Goal: Task Accomplishment & Management: Use online tool/utility

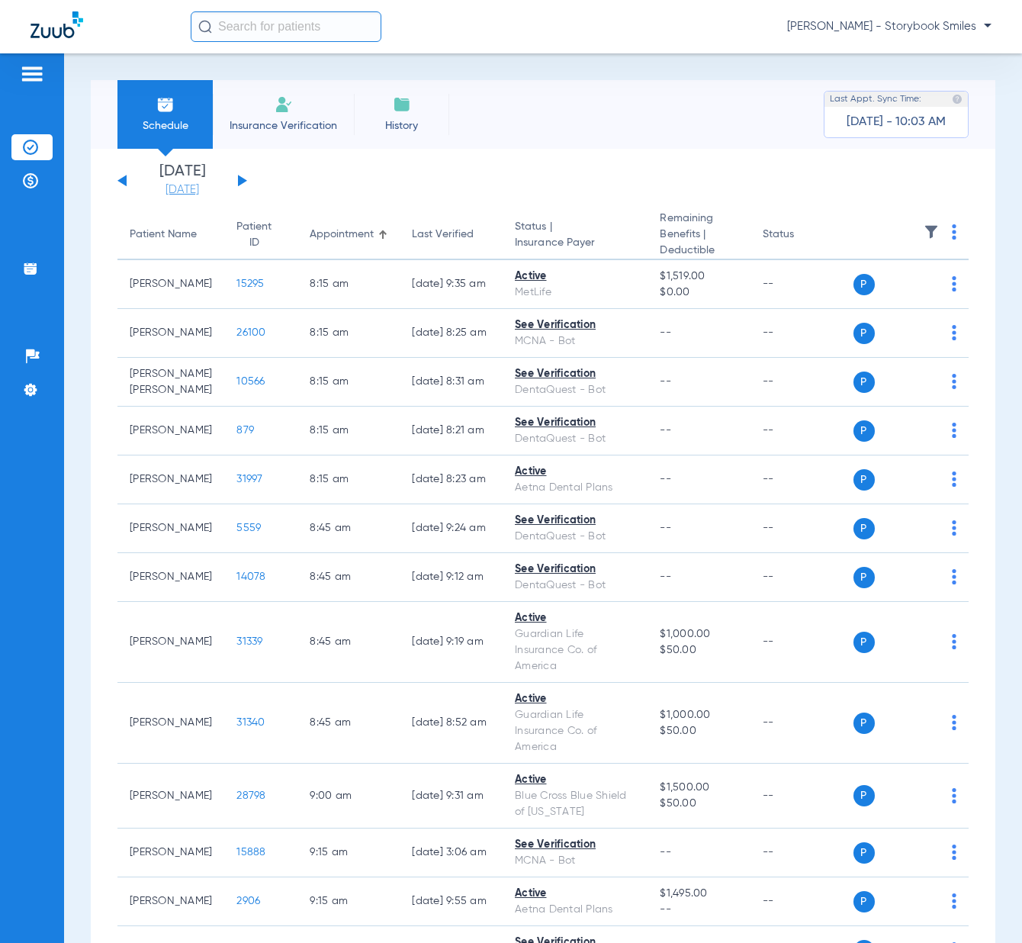
click at [202, 195] on link "[DATE]" at bounding box center [183, 189] width 92 height 15
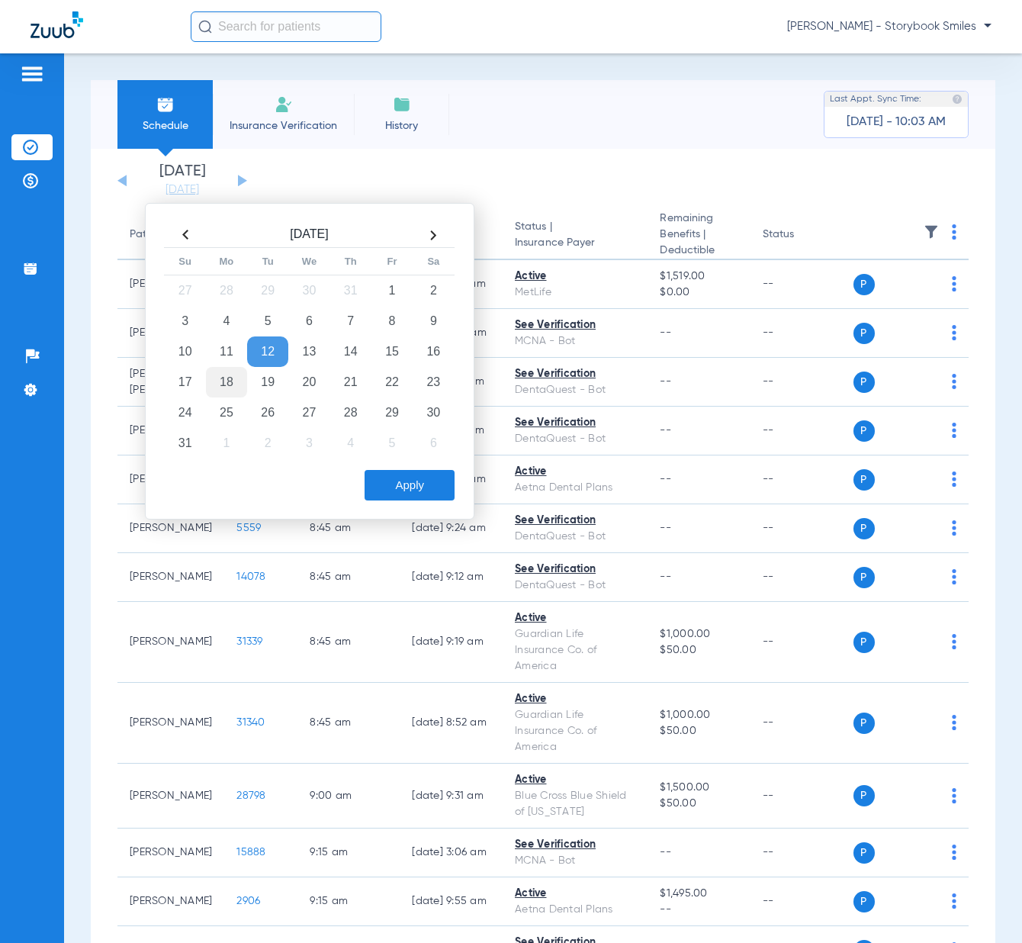
click at [230, 384] on td "18" at bounding box center [226, 382] width 41 height 31
click at [393, 490] on button "Apply" at bounding box center [410, 485] width 90 height 31
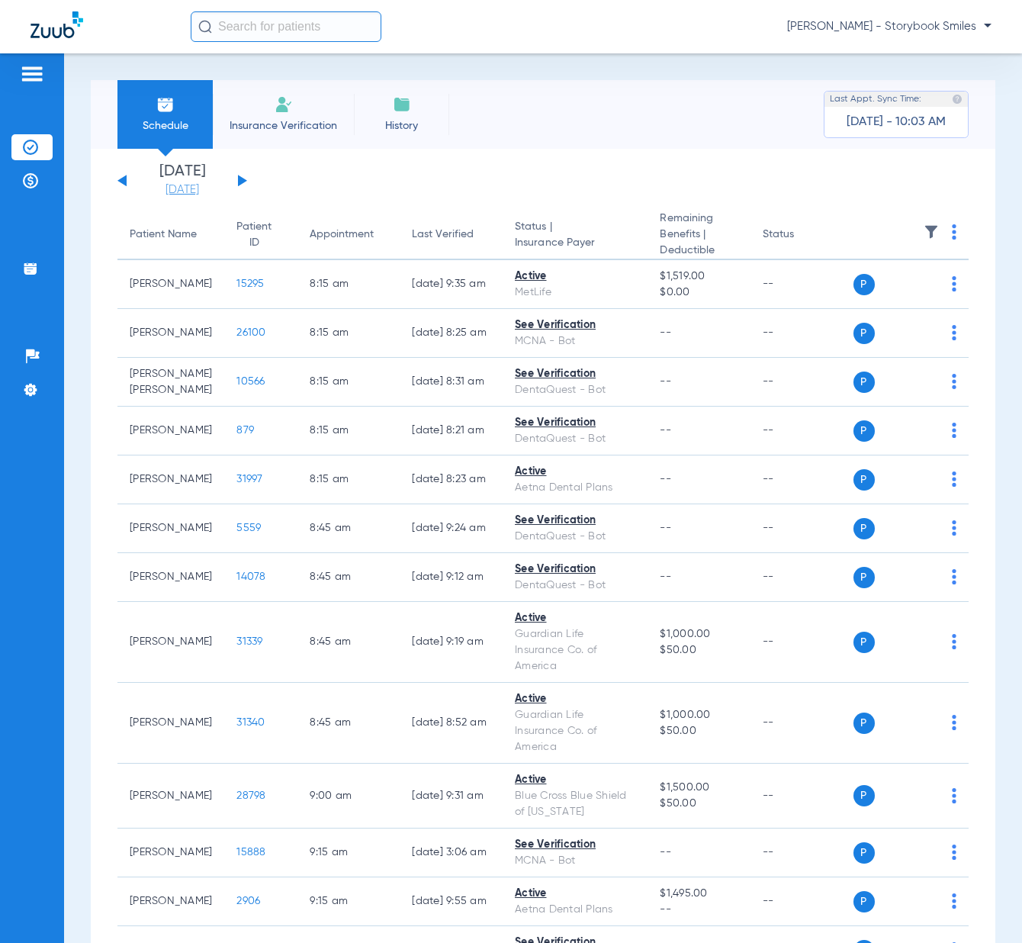
click at [191, 191] on link "[DATE]" at bounding box center [183, 189] width 92 height 15
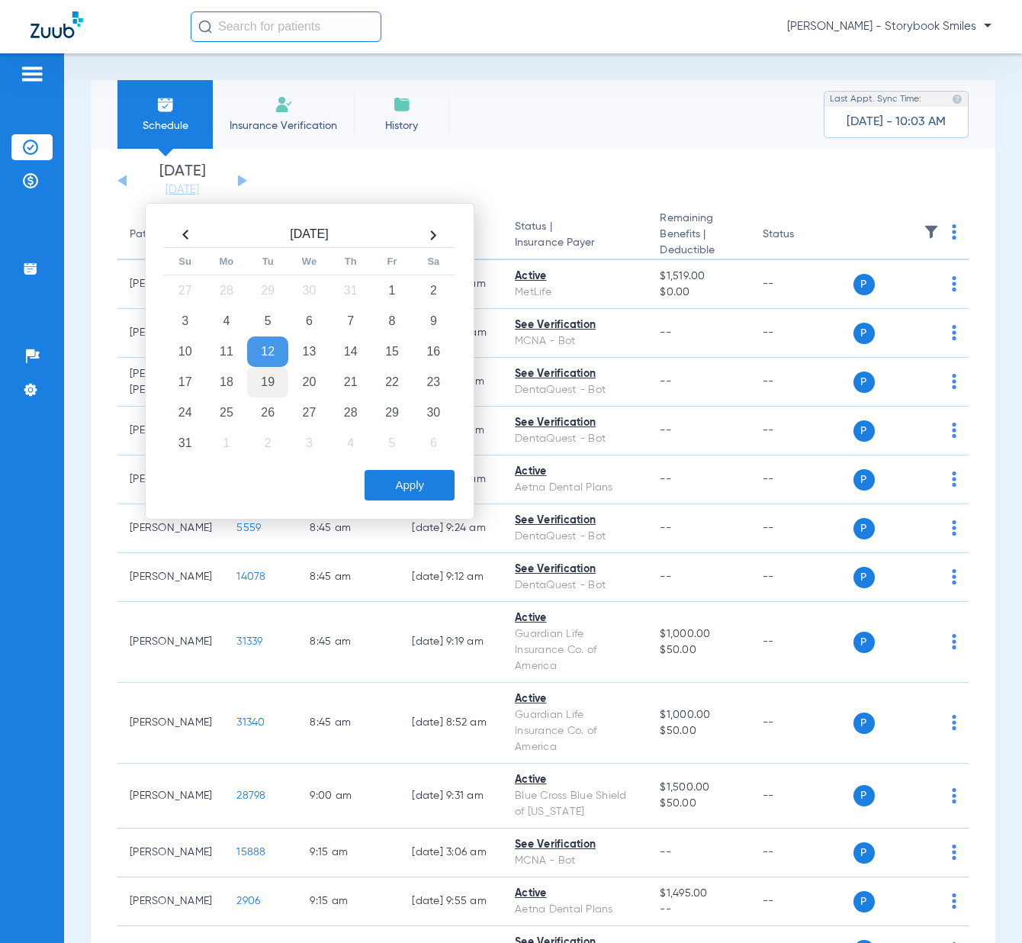
click at [268, 381] on td "19" at bounding box center [267, 382] width 41 height 31
click at [226, 385] on td "18" at bounding box center [226, 382] width 41 height 31
click at [407, 494] on button "Apply" at bounding box center [410, 485] width 90 height 31
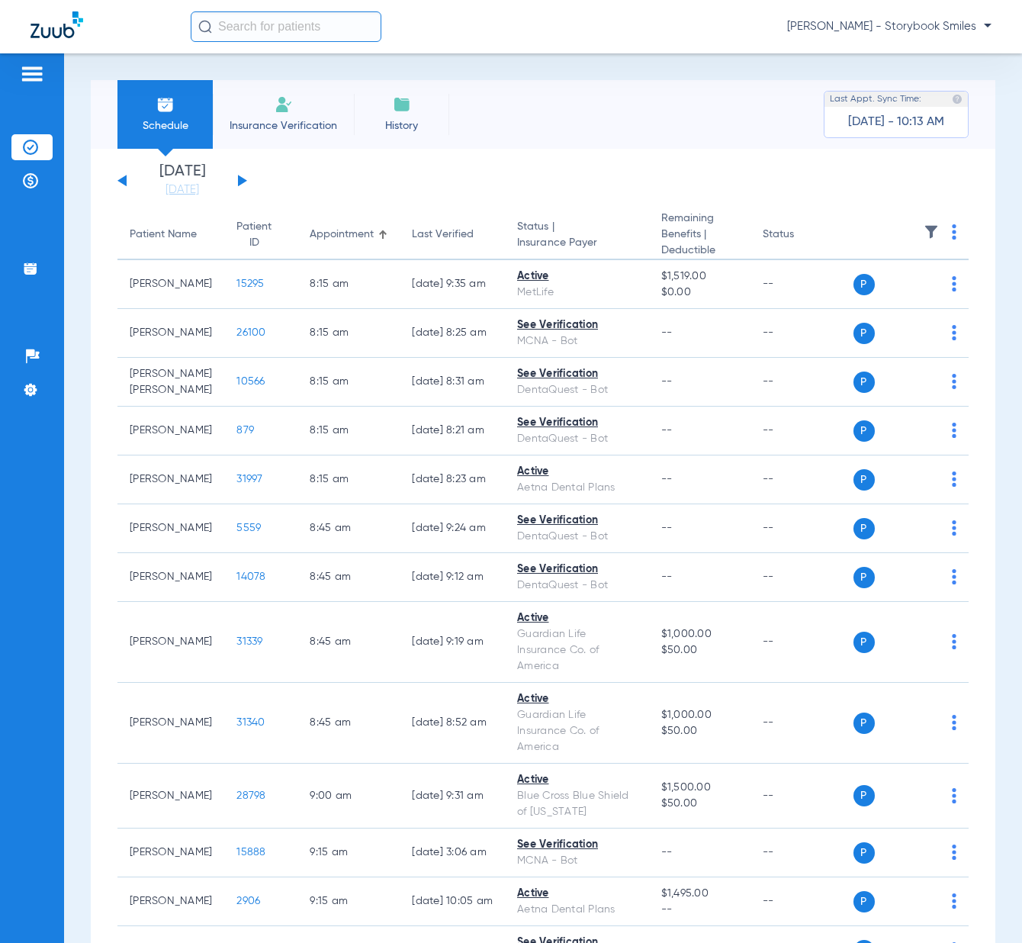
click at [239, 178] on button at bounding box center [242, 180] width 9 height 11
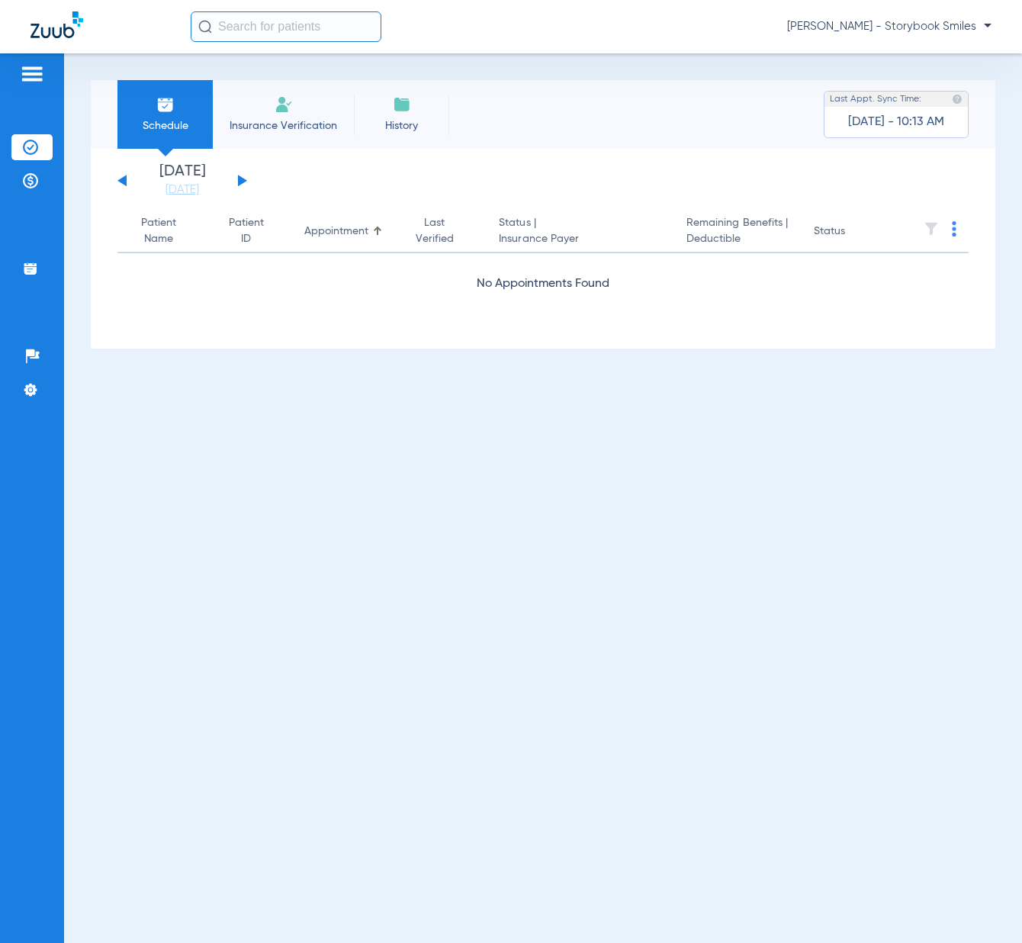
click at [239, 178] on button at bounding box center [242, 180] width 9 height 11
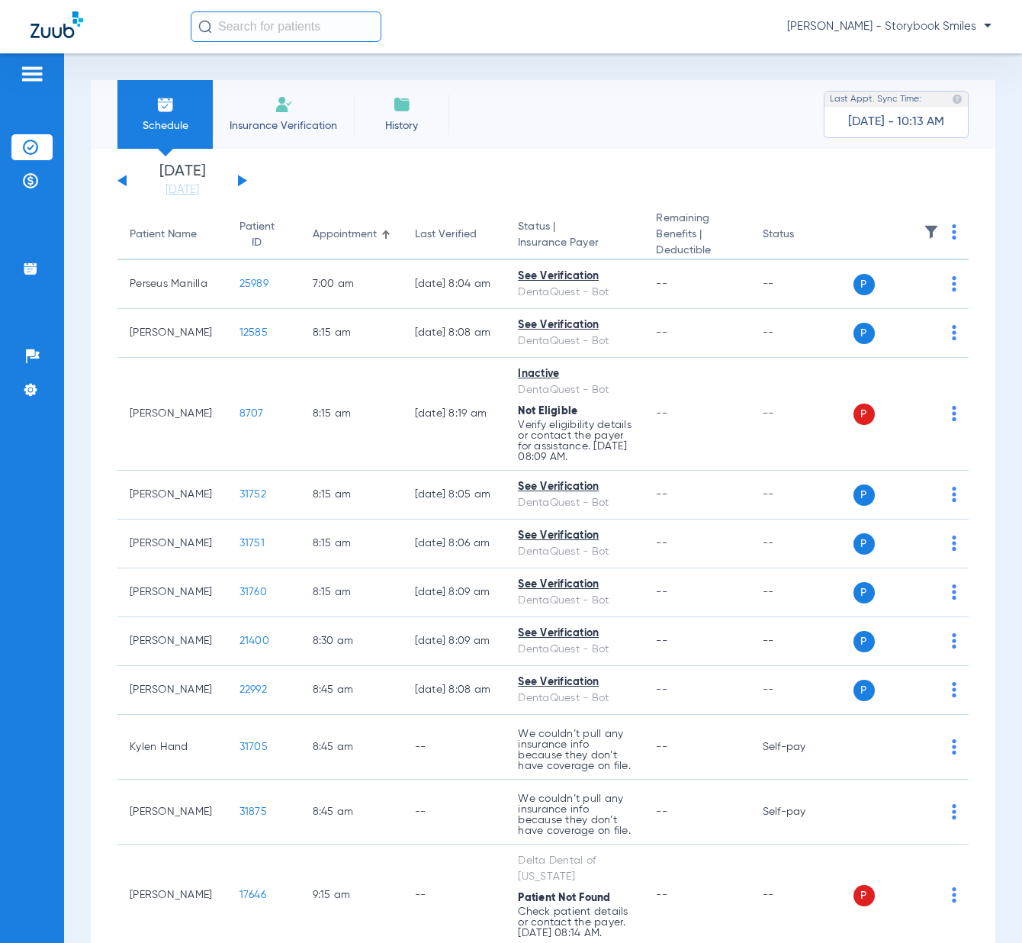
click at [239, 178] on button at bounding box center [242, 180] width 9 height 11
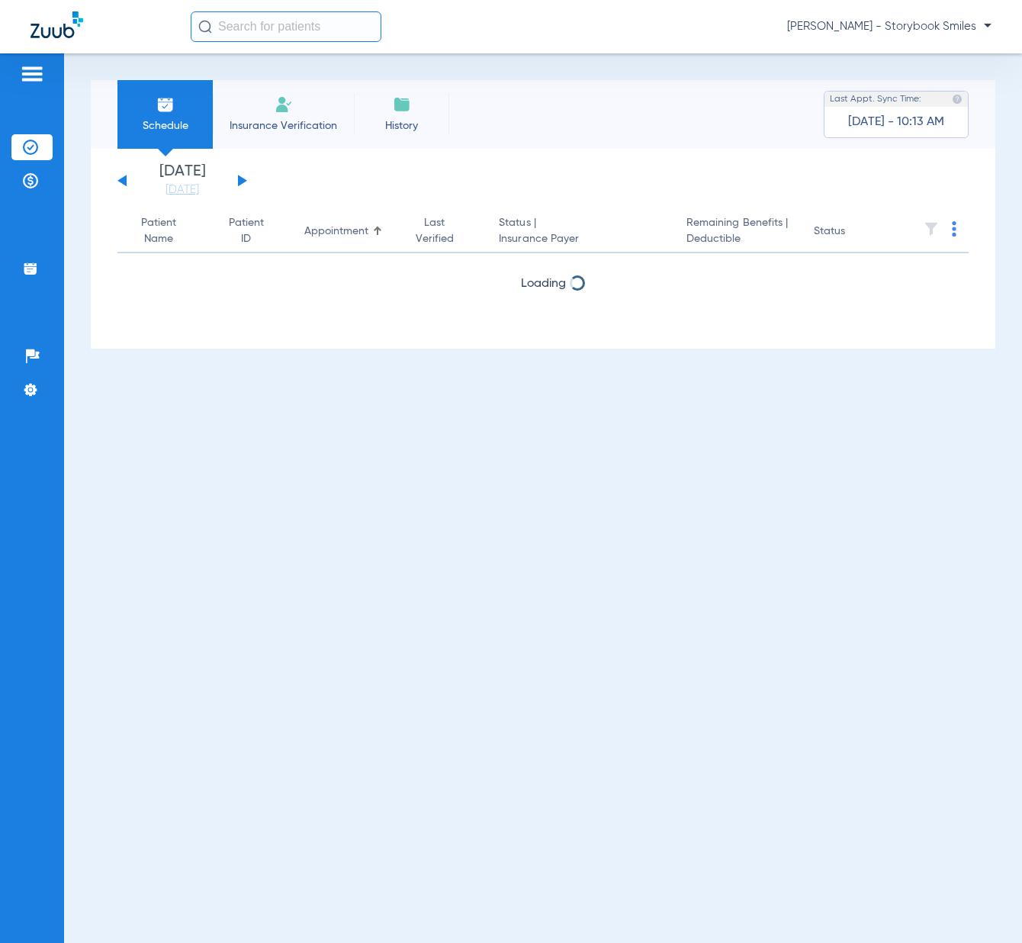
click at [239, 178] on button at bounding box center [242, 180] width 9 height 11
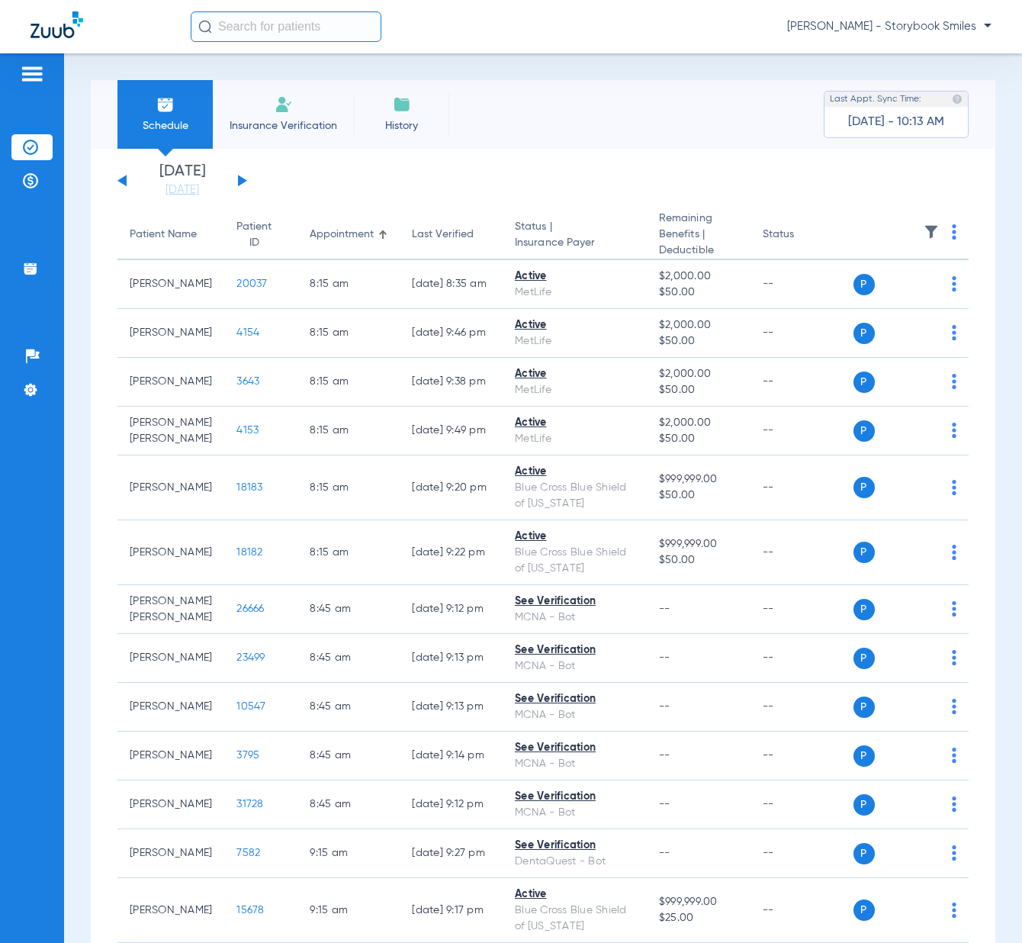
click at [239, 184] on button at bounding box center [242, 180] width 9 height 11
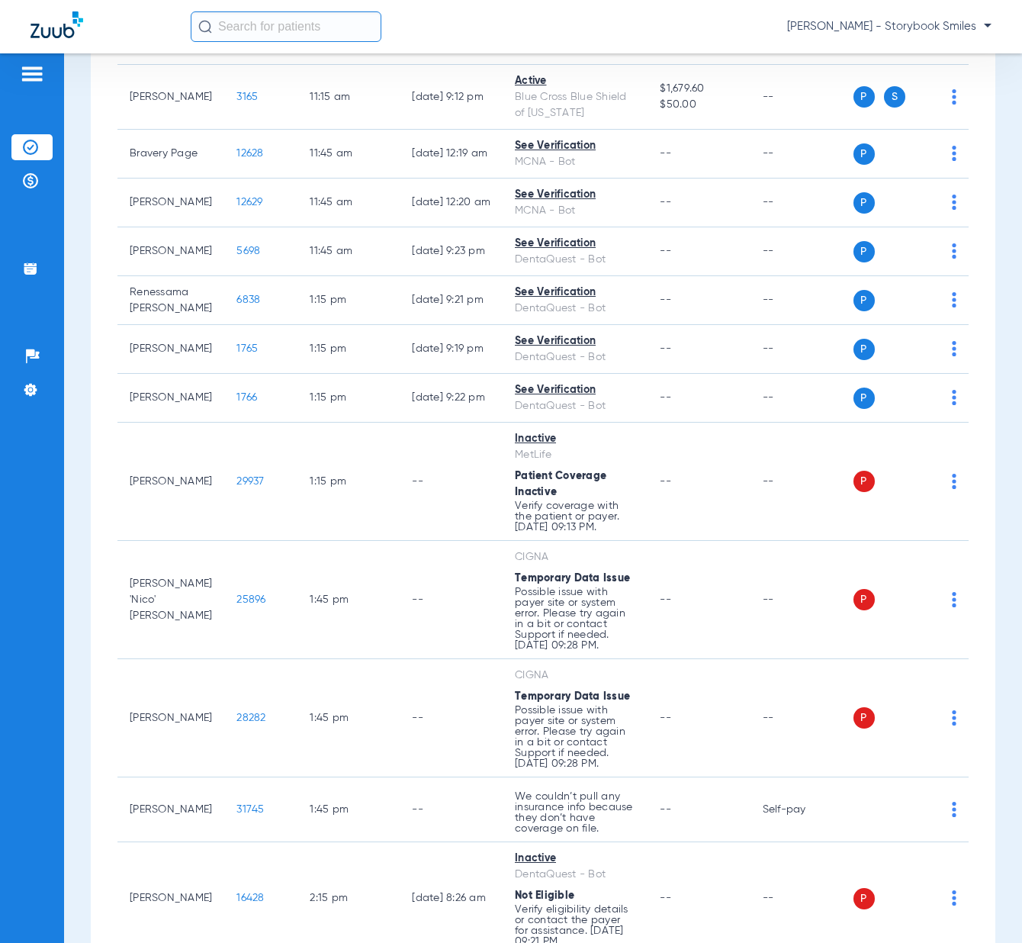
scroll to position [2288, 0]
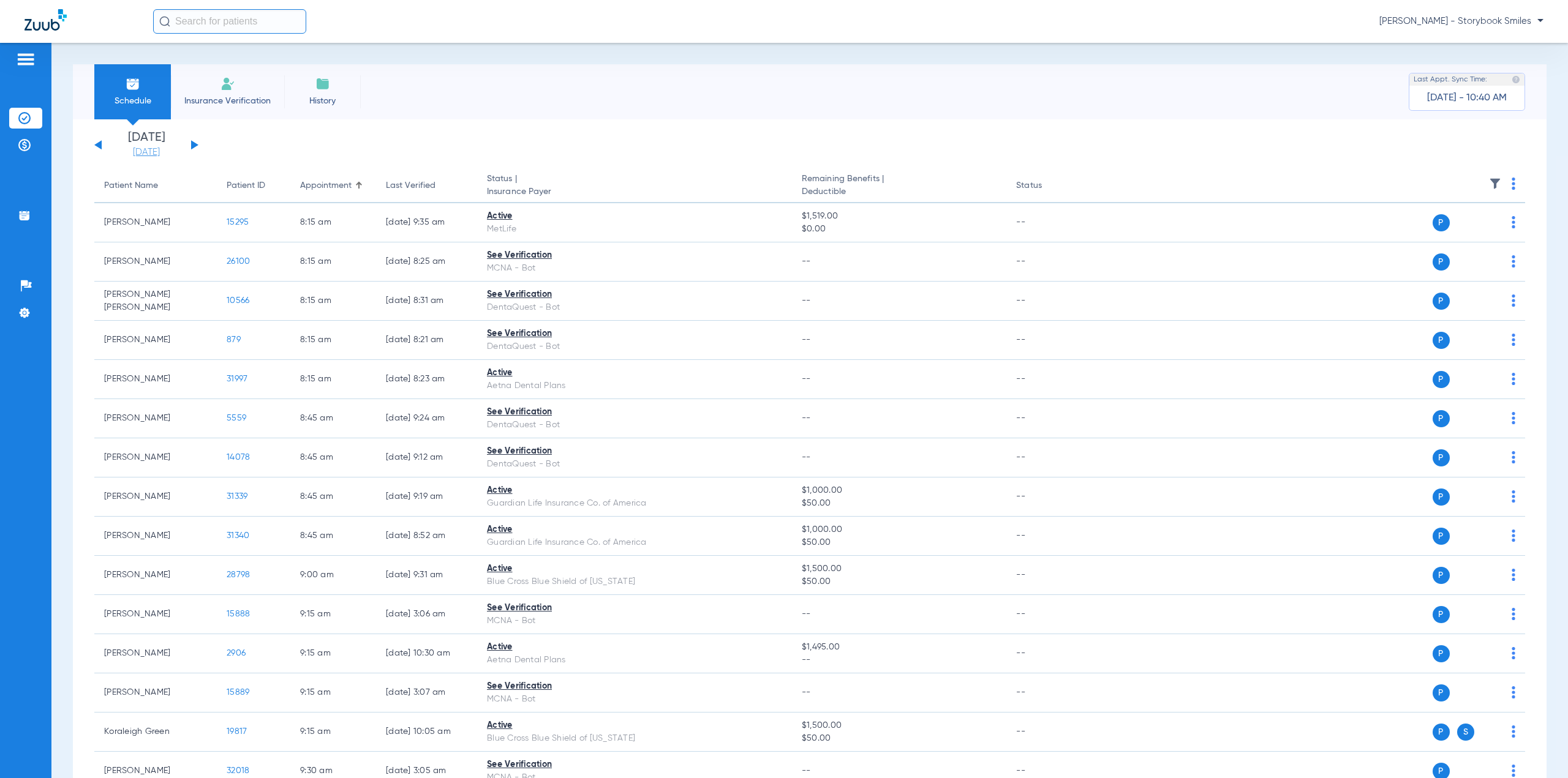
click at [167, 157] on link "[DATE]" at bounding box center [147, 152] width 74 height 12
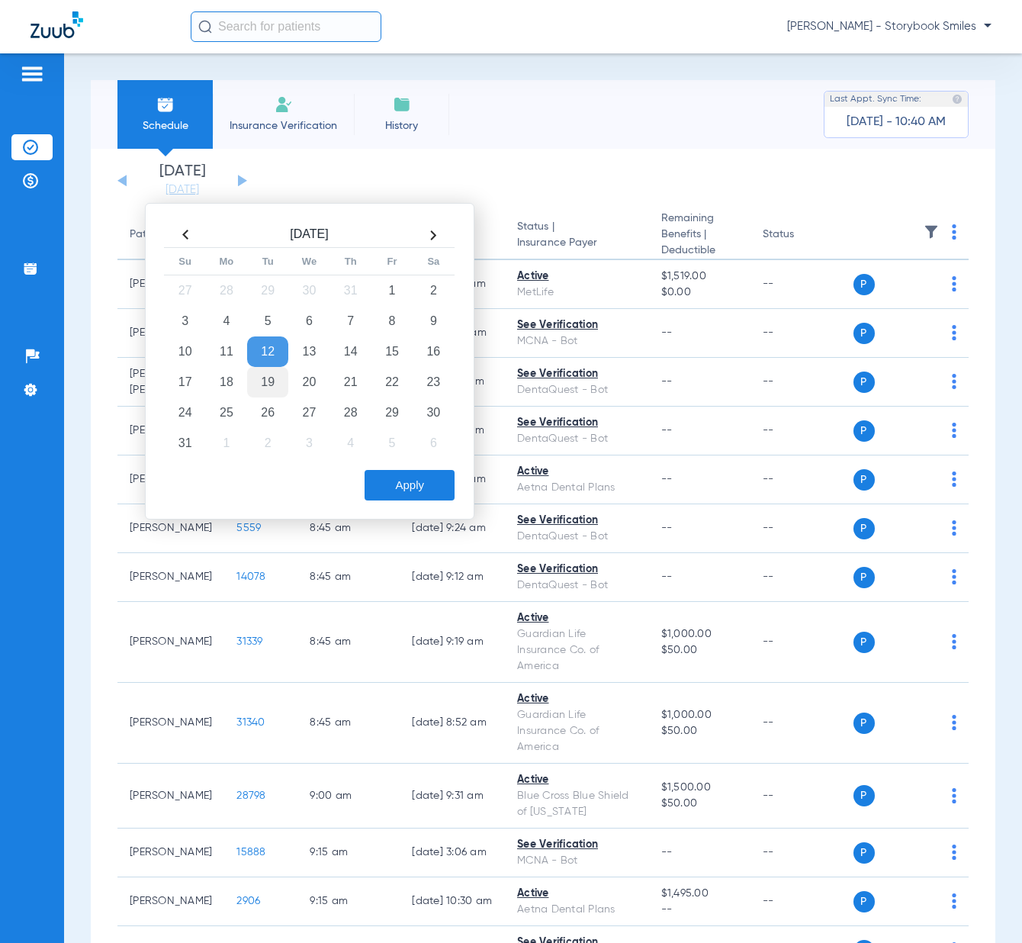
click at [283, 382] on td "19" at bounding box center [267, 382] width 41 height 31
click at [410, 486] on button "Apply" at bounding box center [410, 485] width 90 height 31
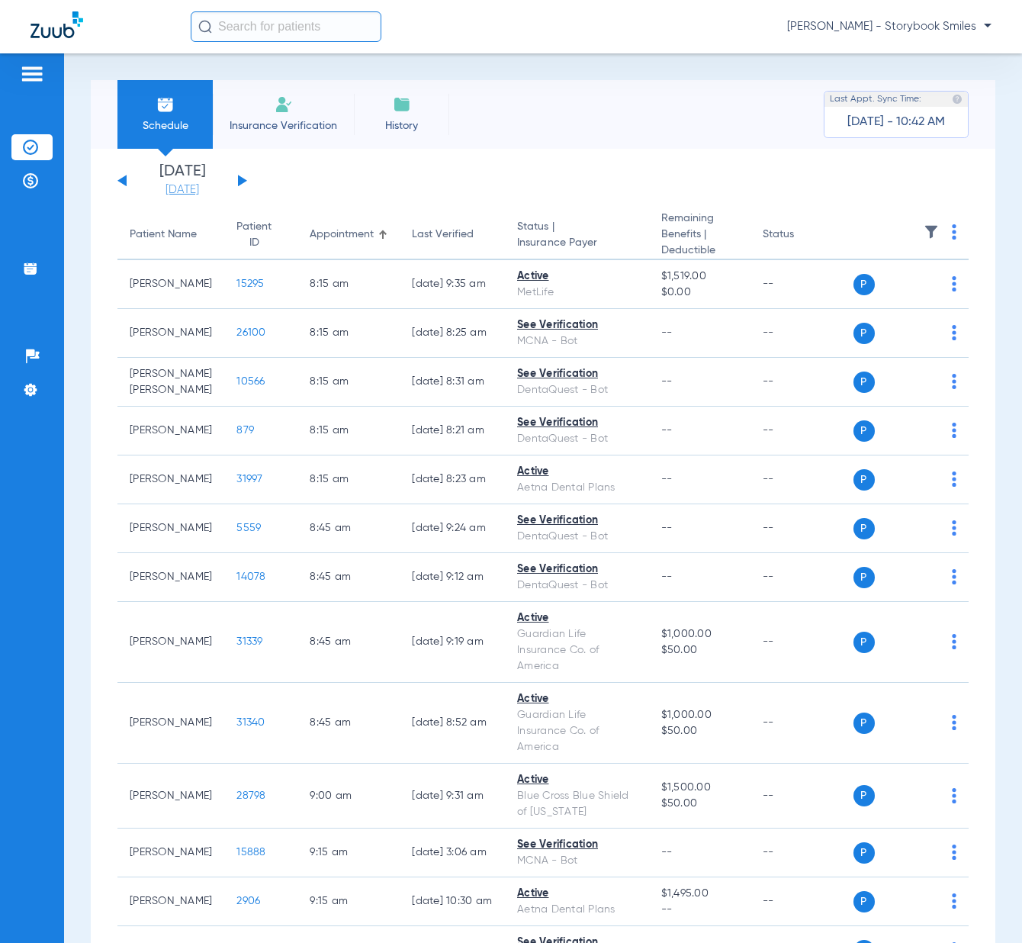
click at [198, 194] on link "[DATE]" at bounding box center [183, 189] width 92 height 15
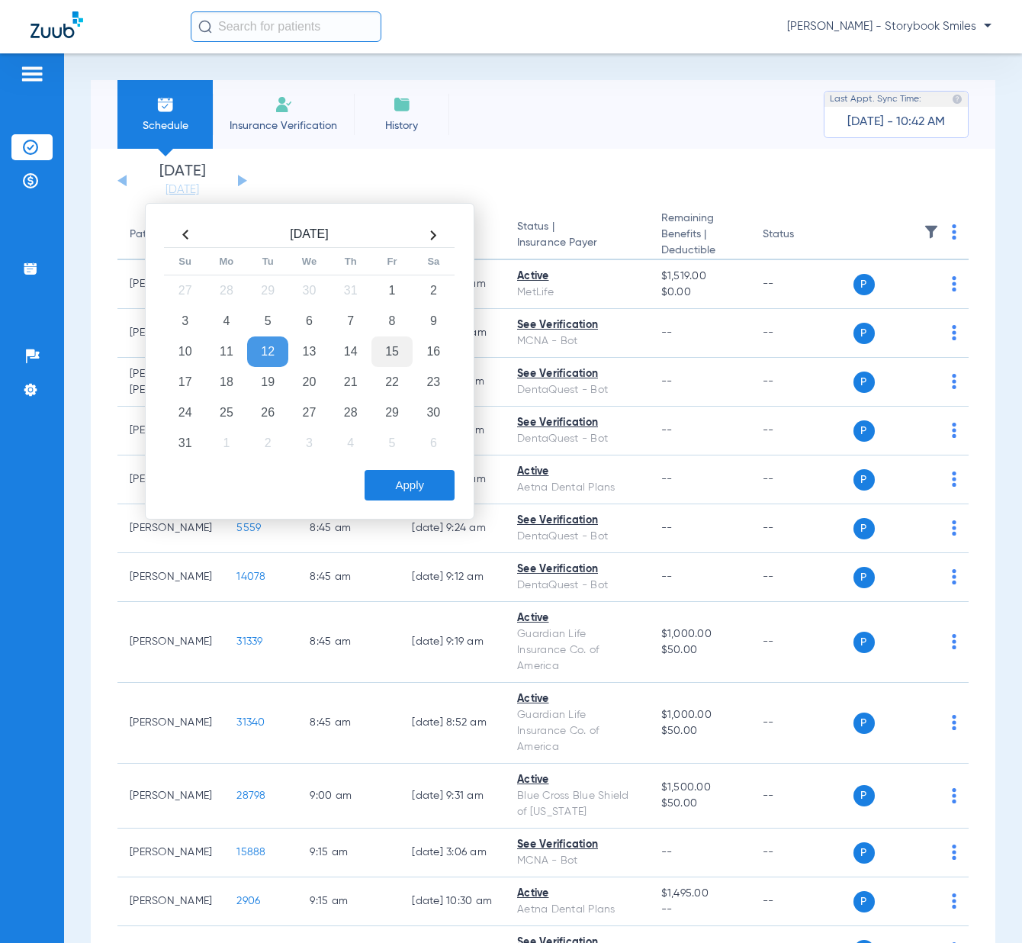
click at [378, 355] on td "15" at bounding box center [391, 351] width 41 height 31
click at [390, 490] on button "Apply" at bounding box center [410, 485] width 90 height 31
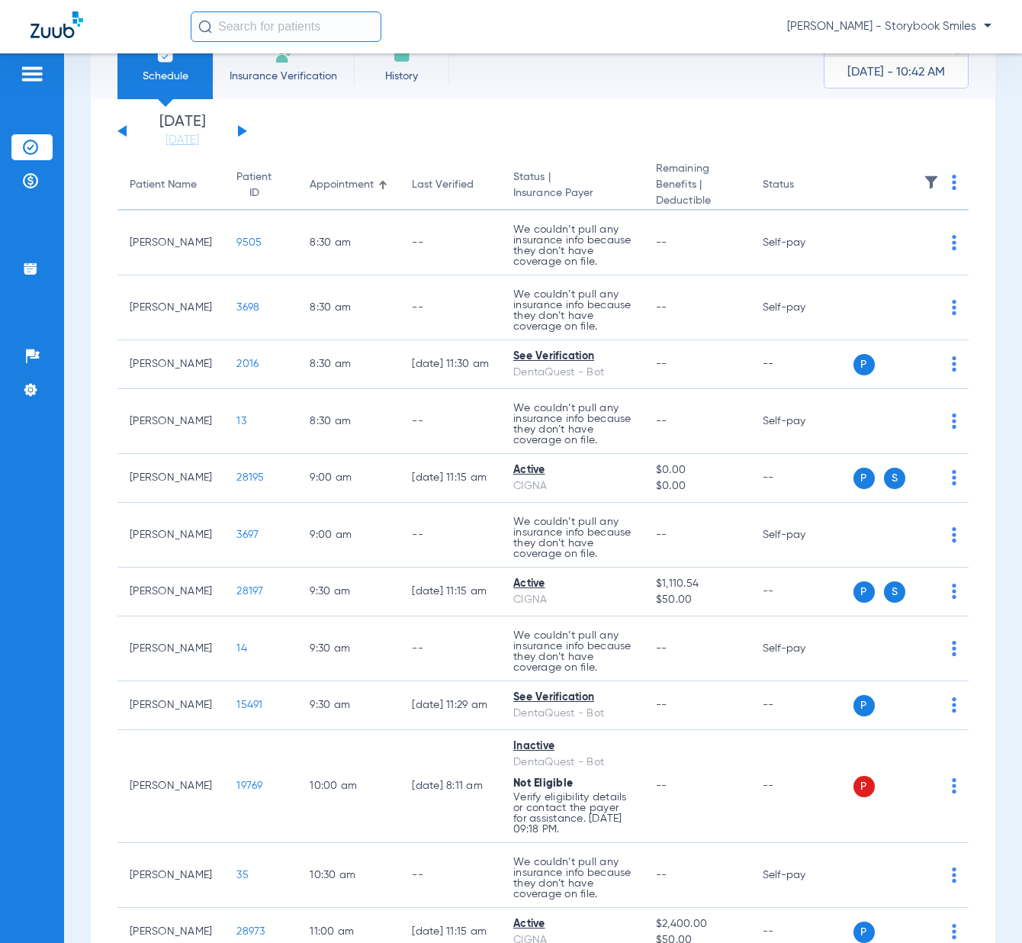
scroll to position [76, 0]
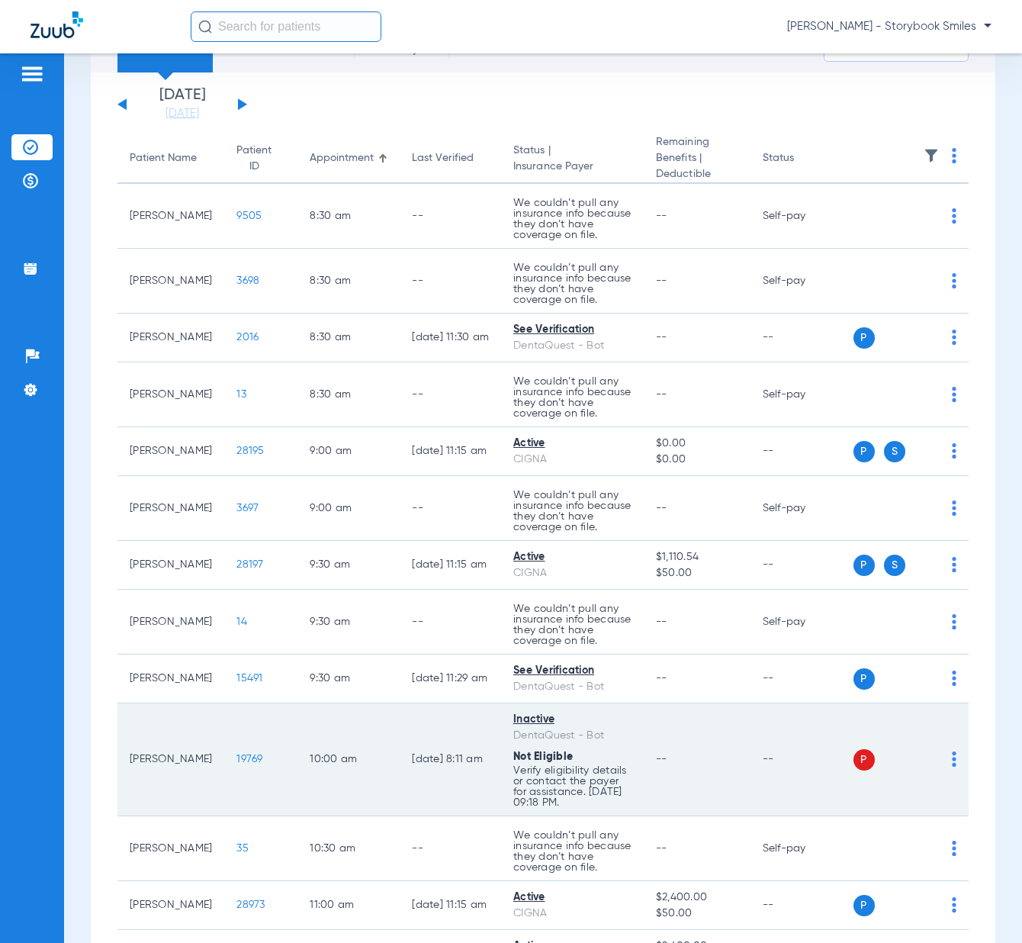
click at [945, 763] on td "P S" at bounding box center [911, 759] width 116 height 113
click at [952, 763] on img at bounding box center [954, 758] width 5 height 15
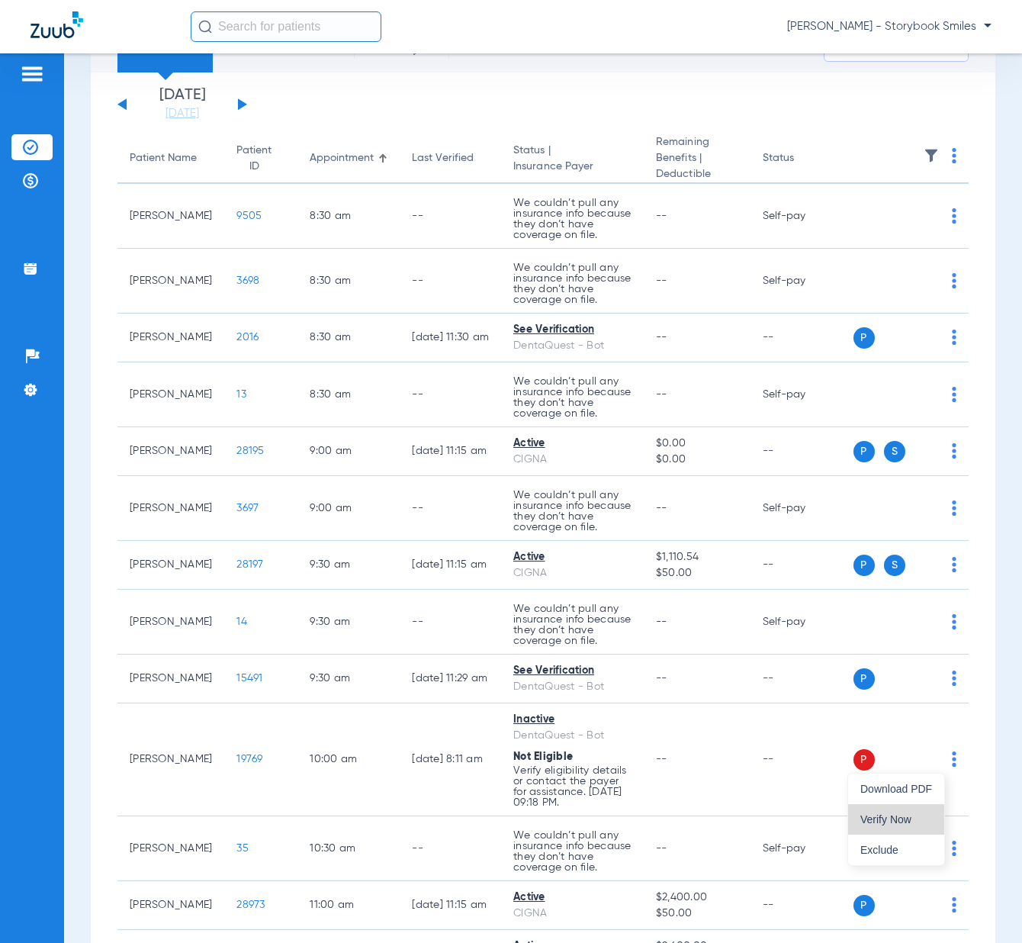
click at [900, 814] on span "Verify Now" at bounding box center [896, 819] width 72 height 11
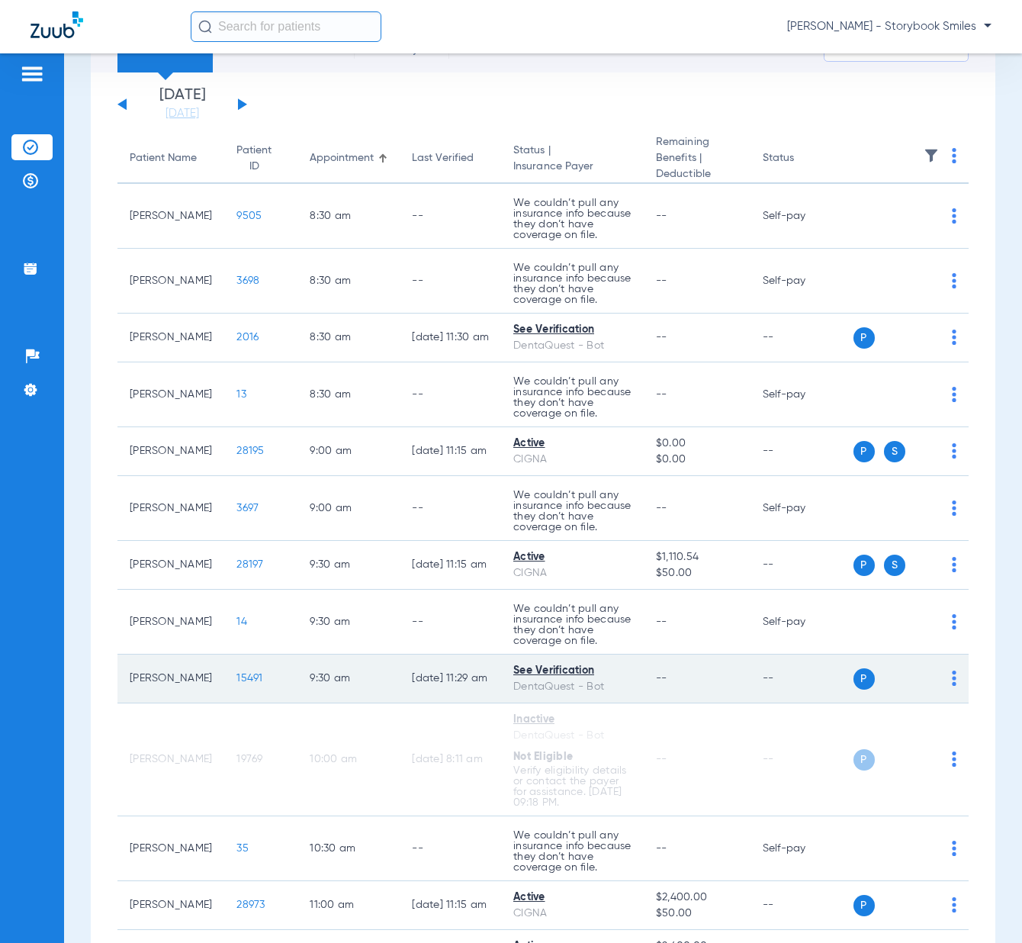
click at [952, 683] on img at bounding box center [954, 677] width 5 height 15
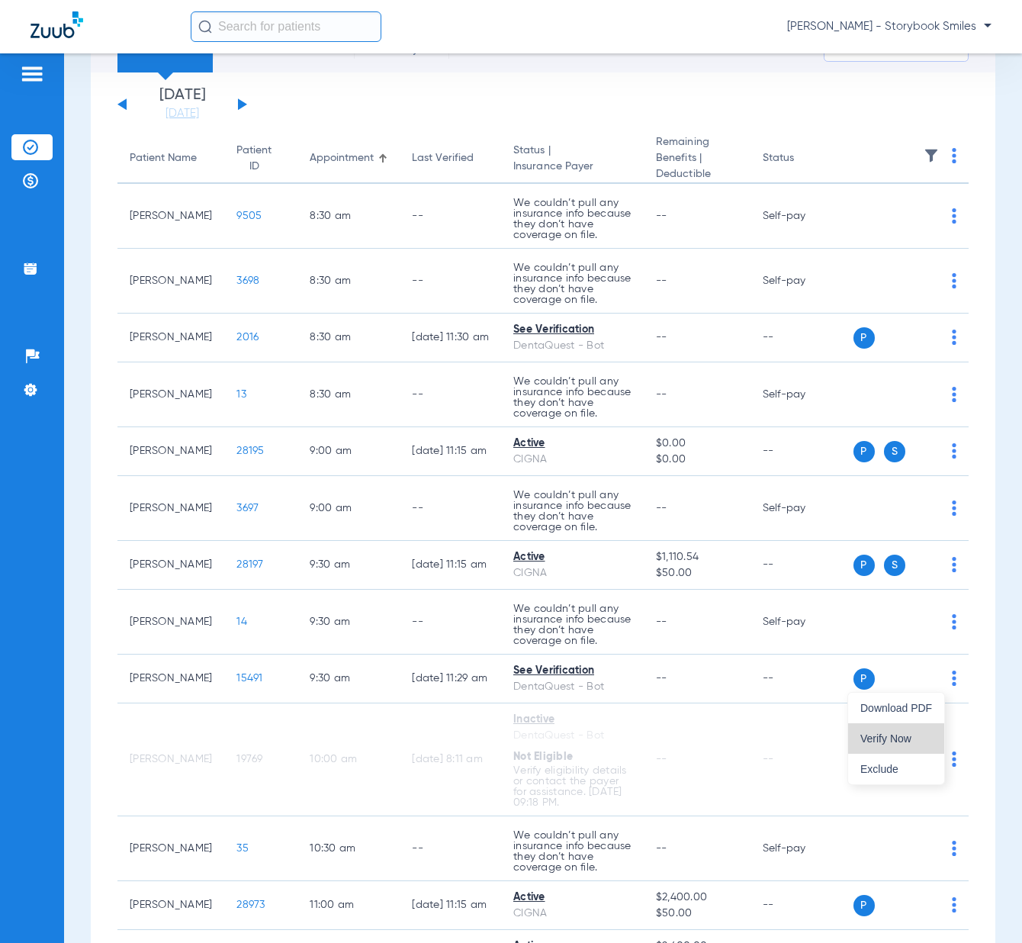
click at [901, 734] on span "Verify Now" at bounding box center [896, 738] width 72 height 11
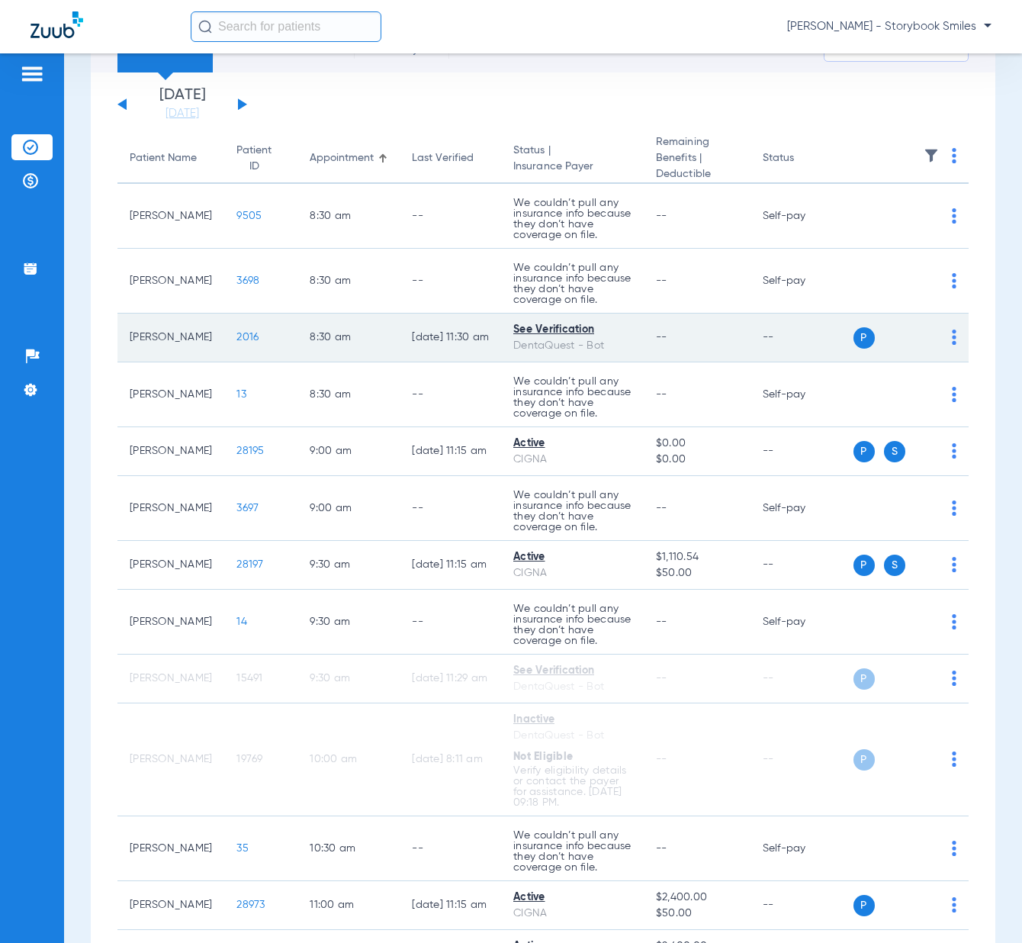
click at [952, 336] on img at bounding box center [954, 336] width 5 height 15
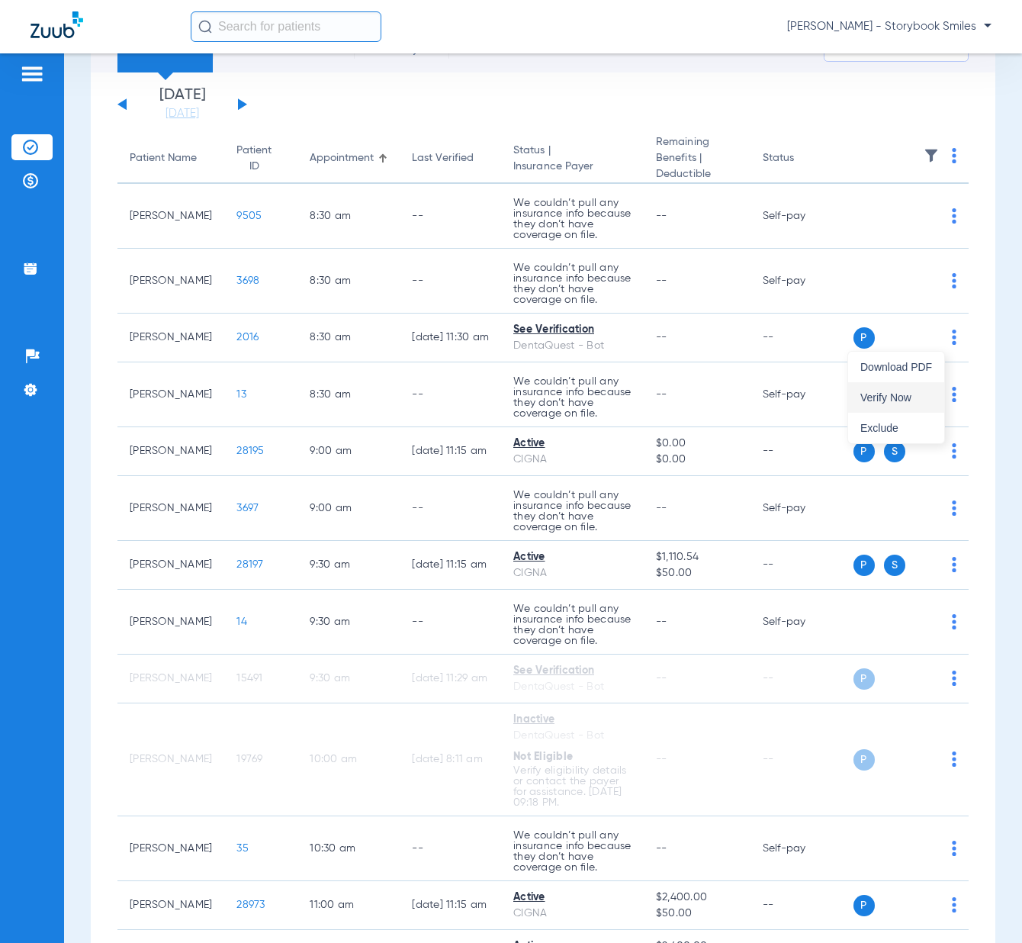
click at [902, 400] on span "Verify Now" at bounding box center [896, 397] width 72 height 11
